Goal: Task Accomplishment & Management: Use online tool/utility

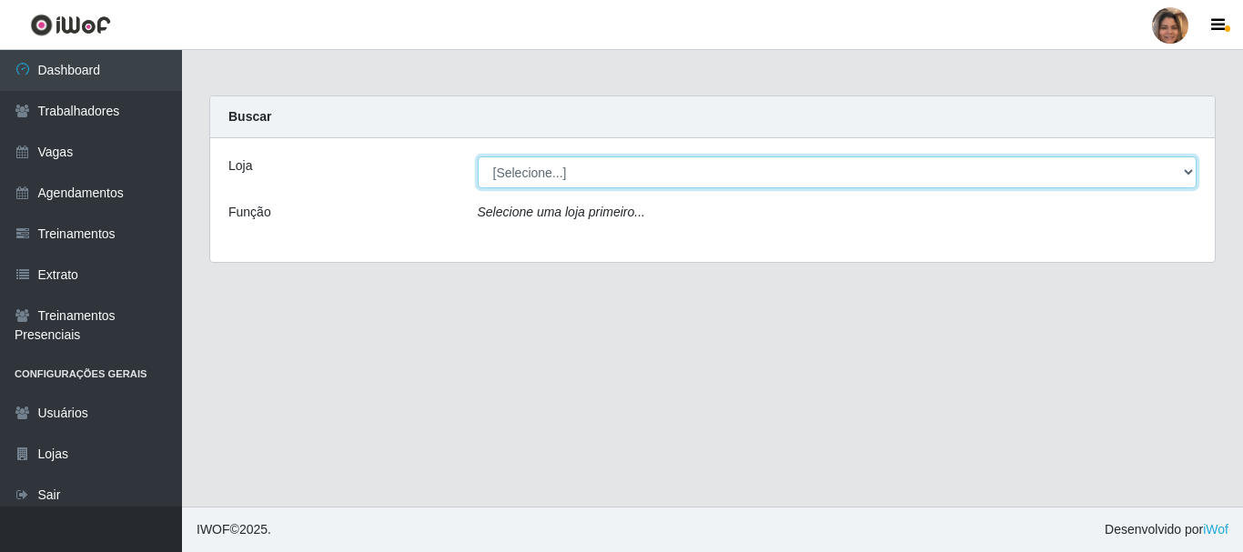
click at [1188, 169] on select "[Selecione...] Mar Vermelho - CEASA Mar Vermelho - Centro de Distribuição" at bounding box center [838, 173] width 720 height 32
select select "474"
click at [478, 157] on select "[Selecione...] Mar Vermelho - CEASA Mar Vermelho - Centro de Distribuição" at bounding box center [838, 173] width 720 height 32
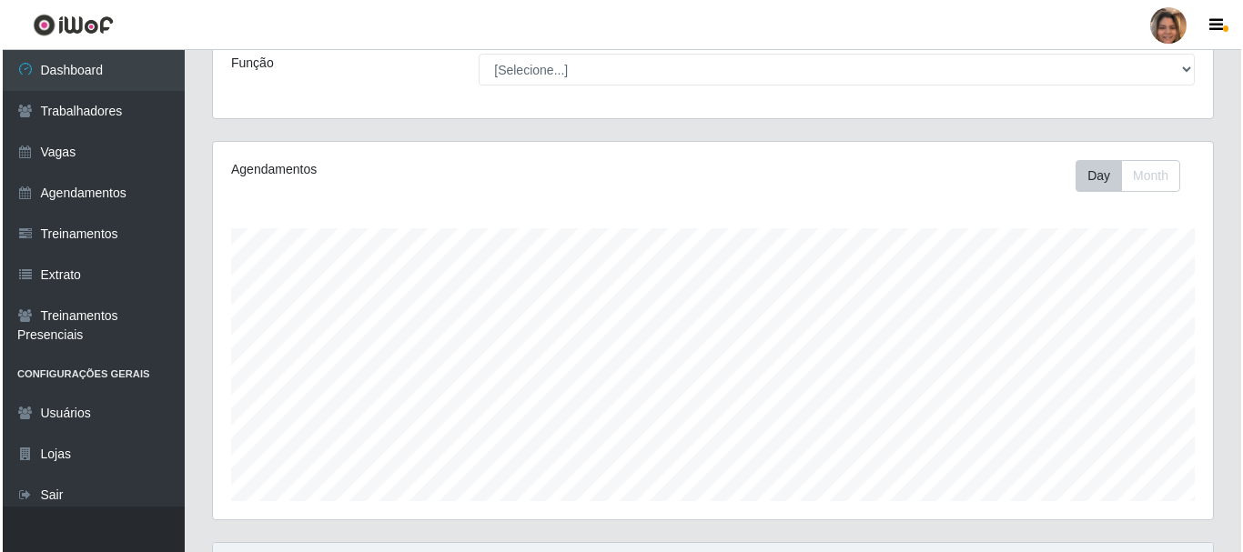
scroll to position [455, 0]
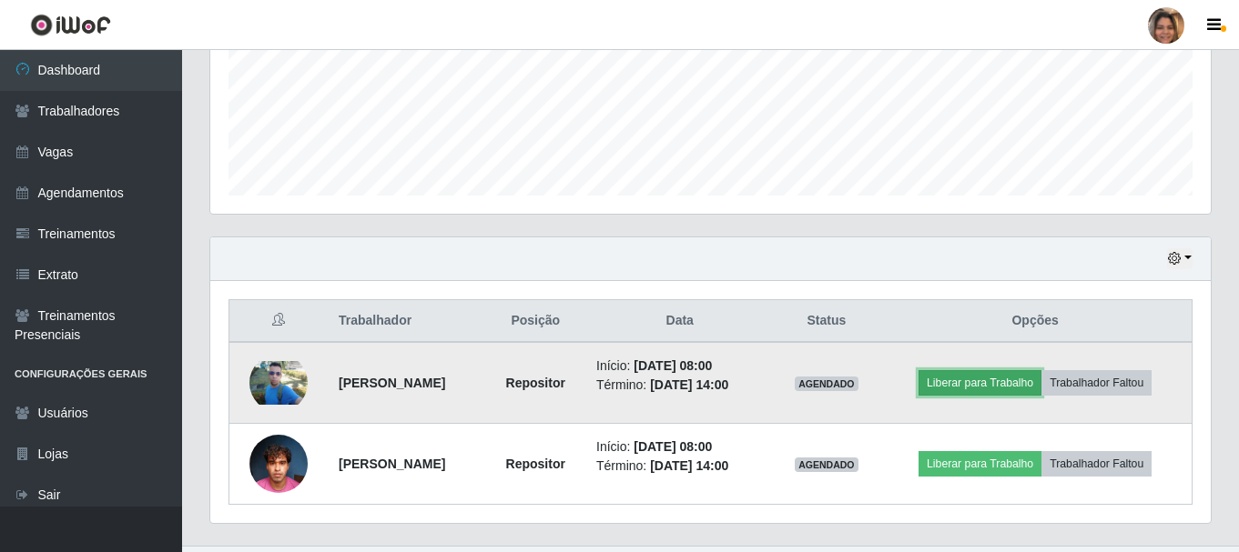
click at [970, 389] on button "Liberar para Trabalho" at bounding box center [979, 382] width 123 height 25
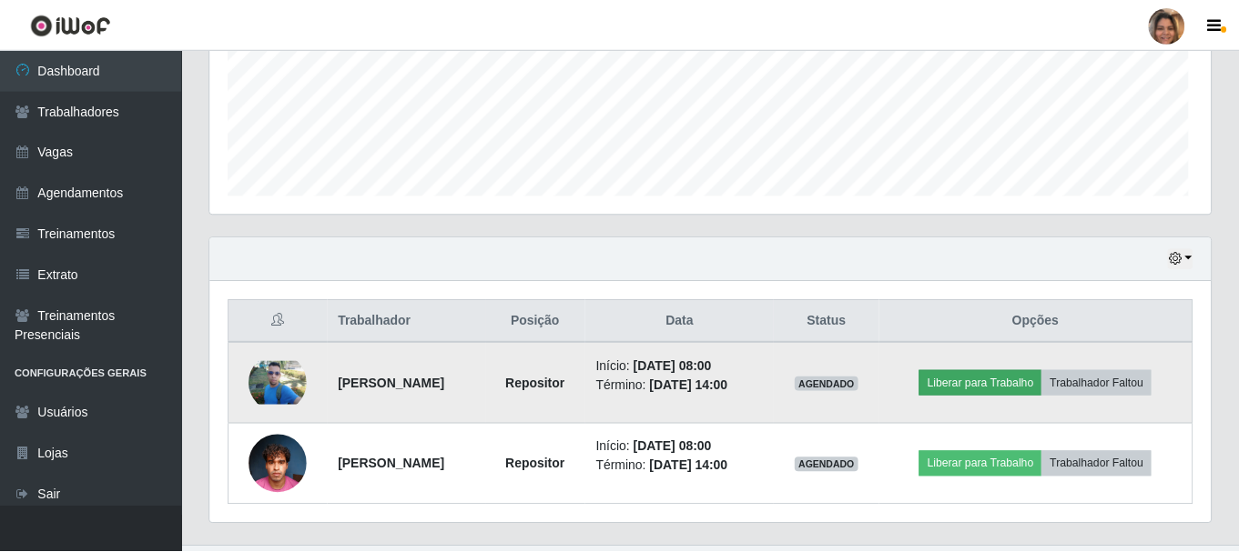
scroll to position [378, 991]
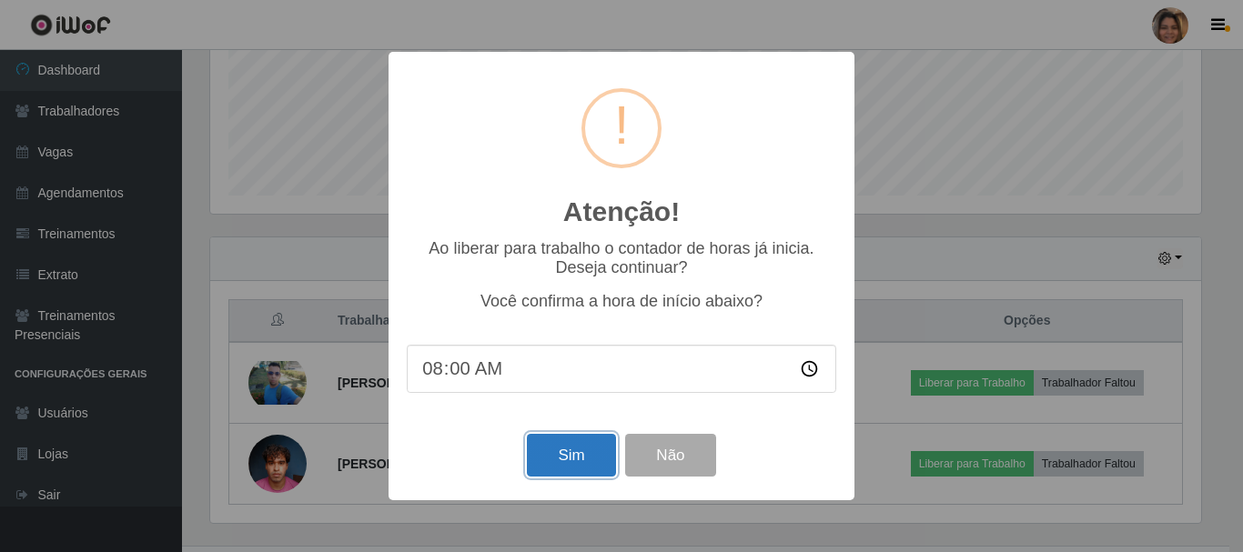
click at [585, 465] on button "Sim" at bounding box center [571, 455] width 88 height 43
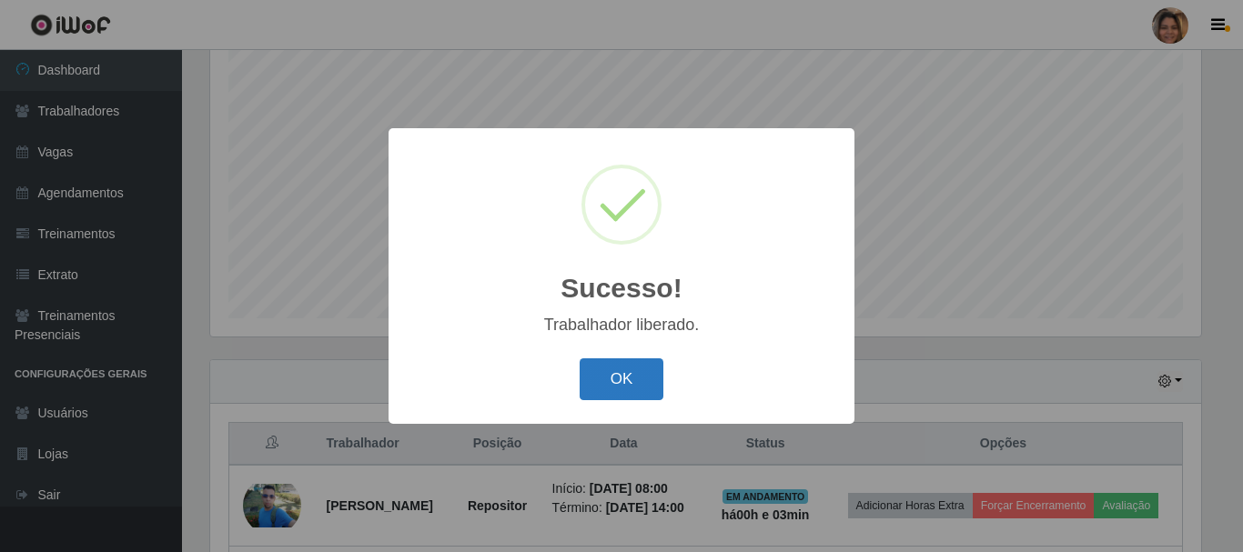
click at [600, 393] on button "OK" at bounding box center [622, 380] width 85 height 43
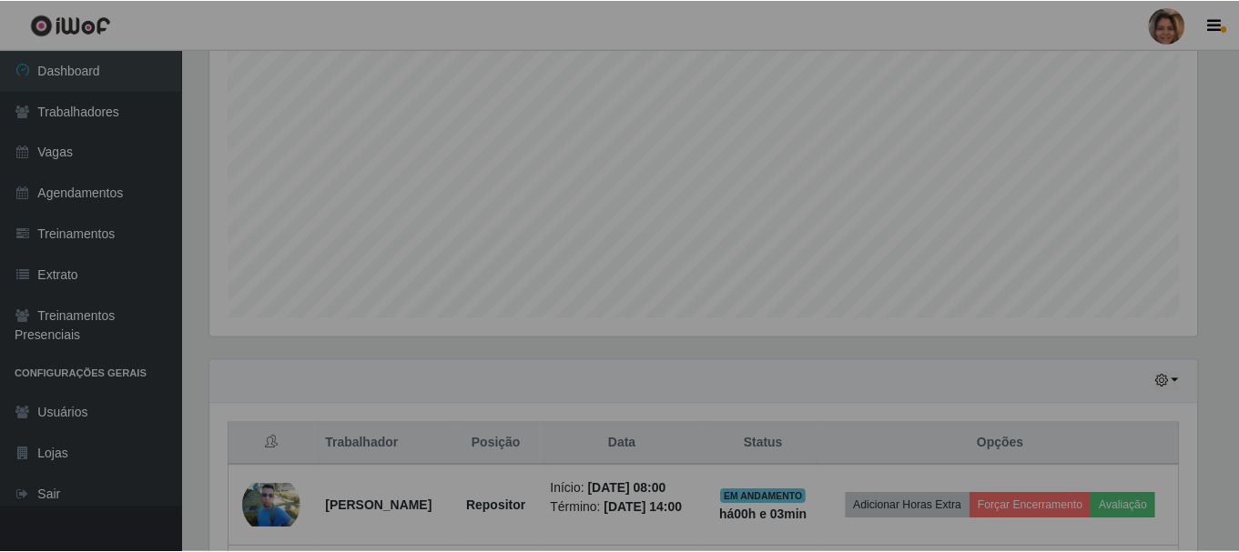
scroll to position [378, 1000]
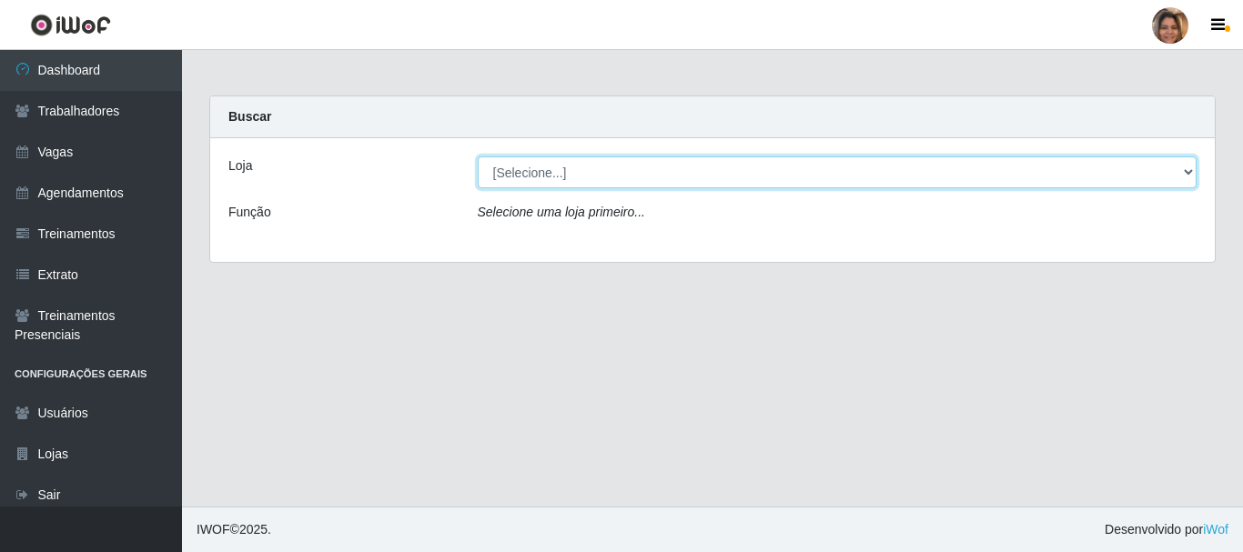
click at [1189, 166] on select "[Selecione...] Mar Vermelho - CEASA Mar Vermelho - Centro de Distribuição" at bounding box center [838, 173] width 720 height 32
select select "474"
click at [478, 157] on select "[Selecione...] Mar Vermelho - CEASA Mar Vermelho - Centro de Distribuição" at bounding box center [838, 173] width 720 height 32
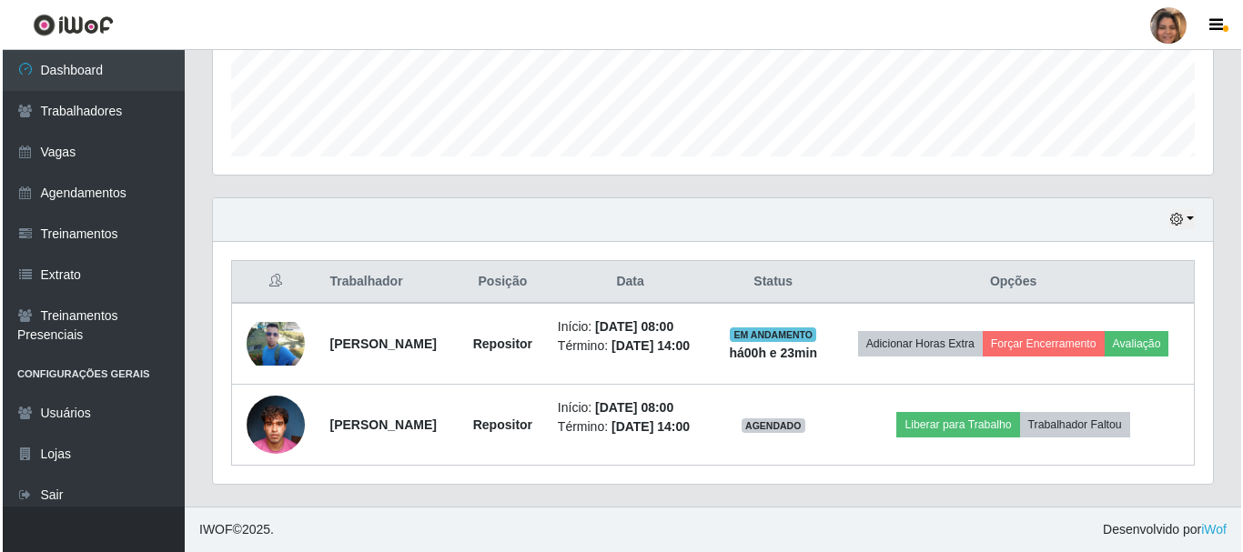
scroll to position [521, 0]
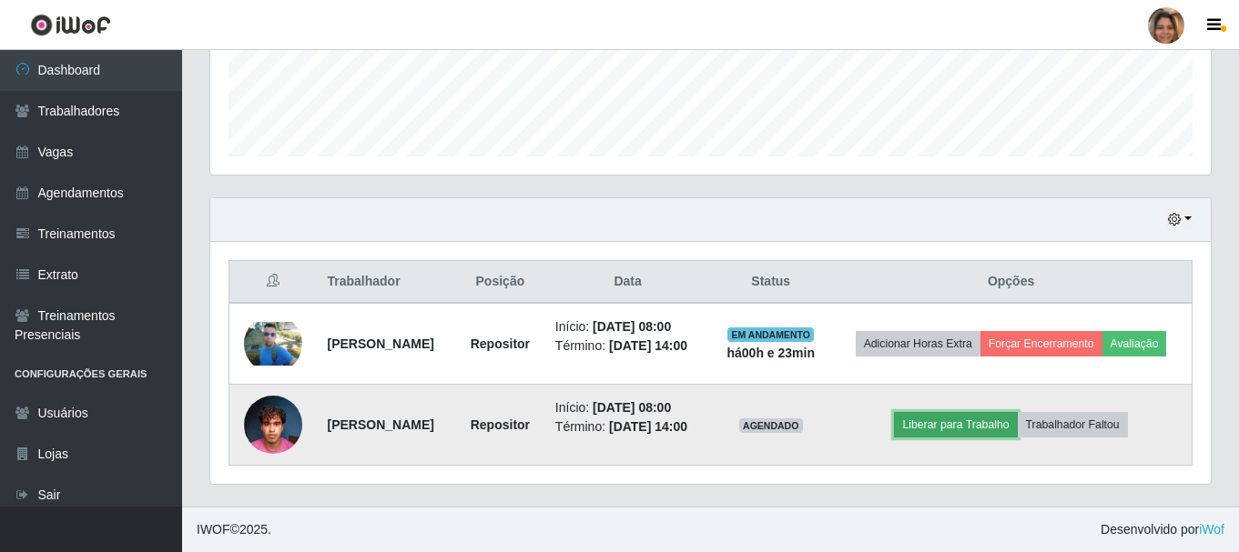
click at [945, 419] on button "Liberar para Trabalho" at bounding box center [955, 424] width 123 height 25
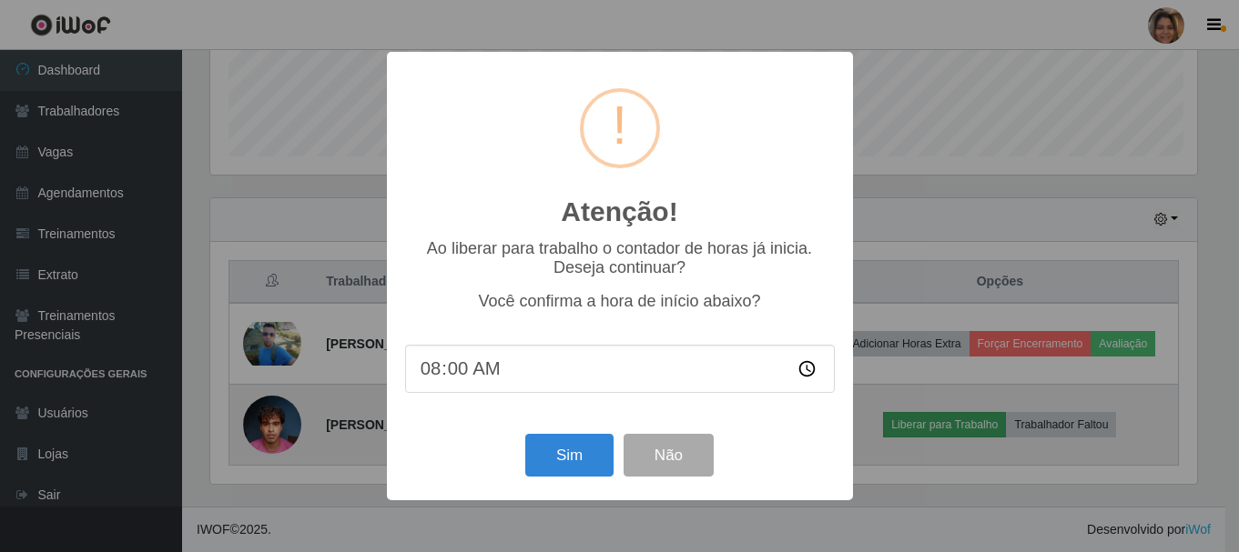
scroll to position [378, 991]
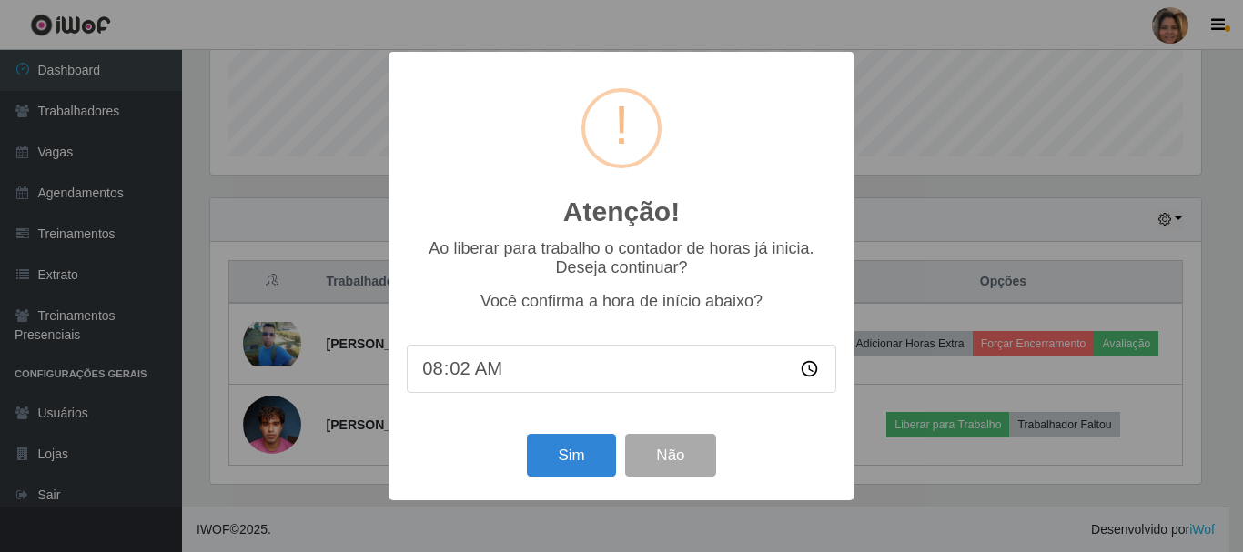
type input "08:23"
click at [586, 461] on button "Sim" at bounding box center [571, 455] width 88 height 43
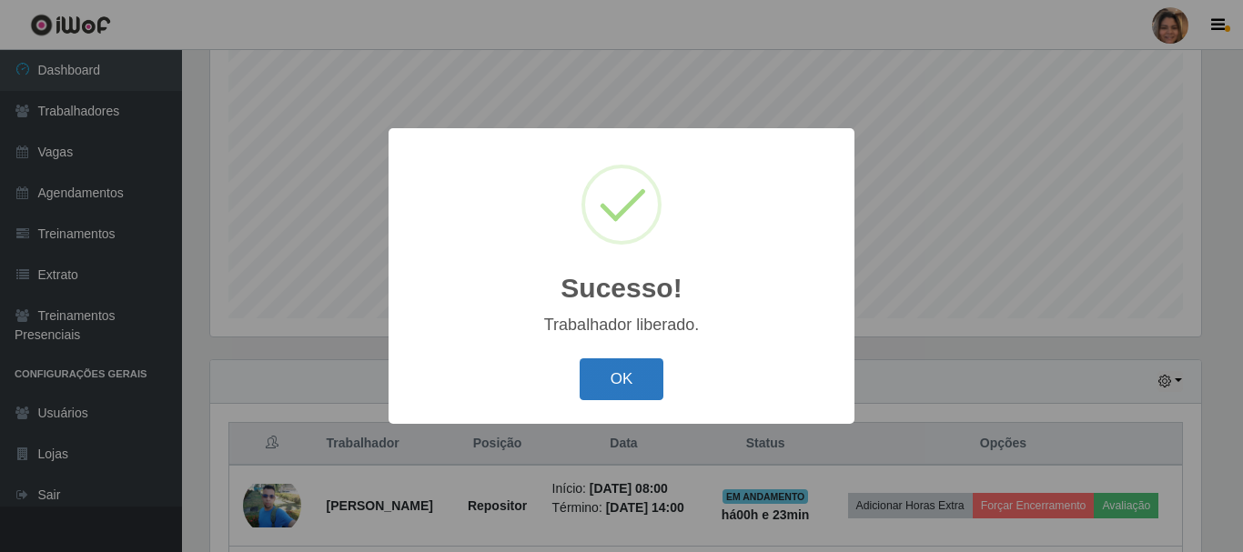
click at [616, 380] on button "OK" at bounding box center [622, 380] width 85 height 43
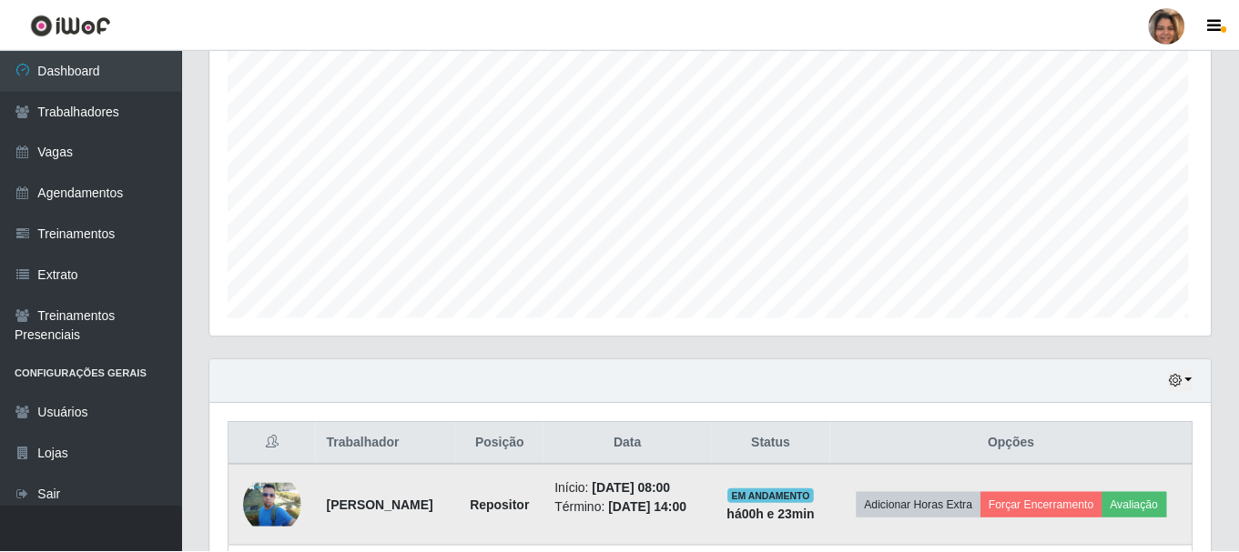
scroll to position [378, 1000]
